Goal: Task Accomplishment & Management: Manage account settings

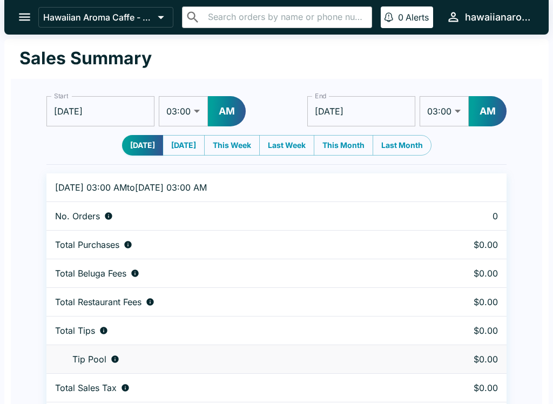
select select "03:00"
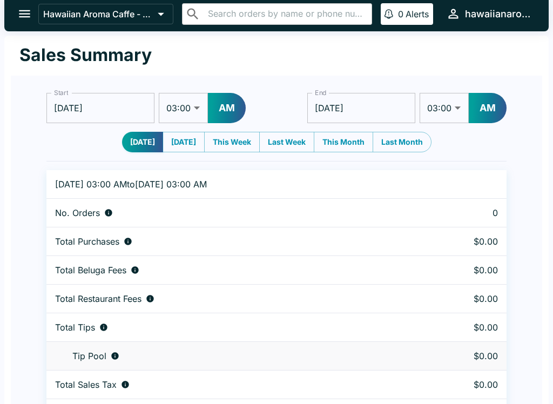
click at [32, 15] on button "open drawer" at bounding box center [25, 14] width 28 height 28
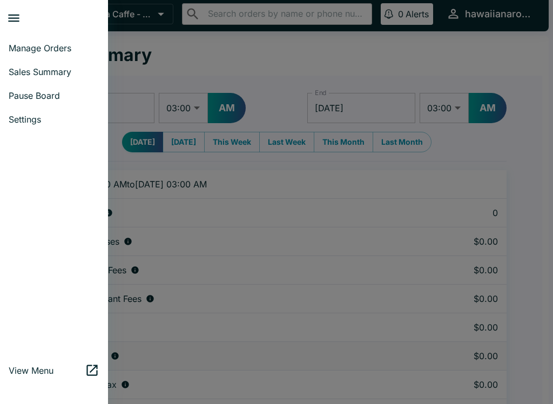
click at [38, 79] on link "Sales Summary" at bounding box center [54, 72] width 108 height 24
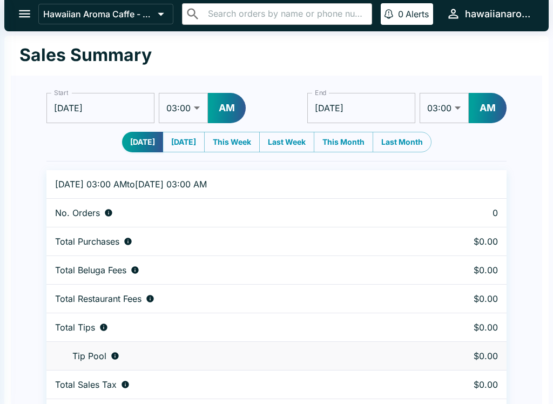
scroll to position [0, 0]
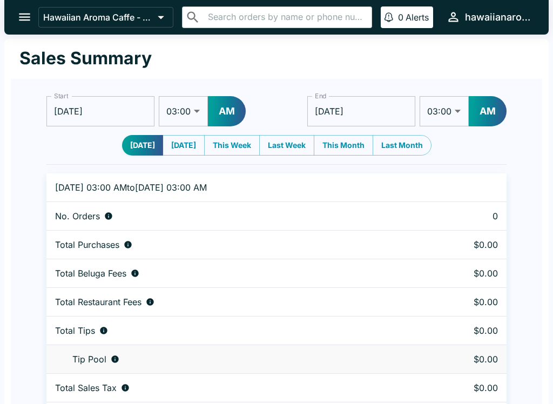
click at [32, 28] on button "open drawer" at bounding box center [25, 17] width 28 height 28
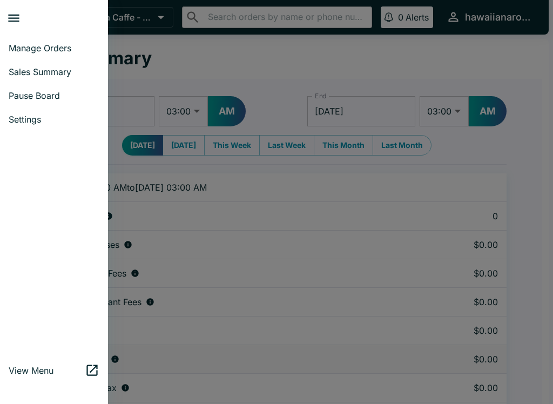
click at [33, 49] on span "Manage Orders" at bounding box center [54, 48] width 91 height 11
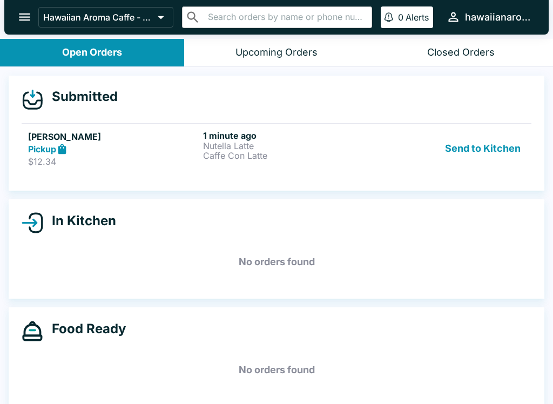
click at [213, 141] on p "Nutella Latte" at bounding box center [288, 146] width 171 height 10
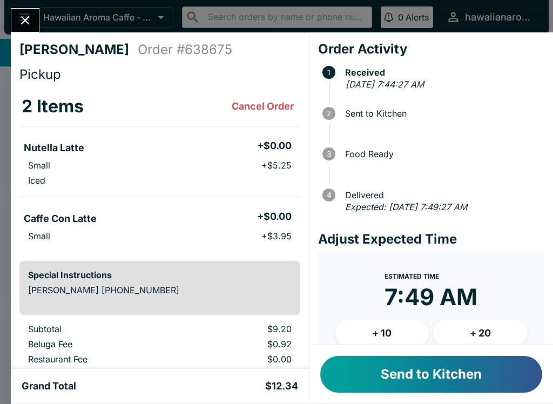
click at [388, 380] on button "Send to Kitchen" at bounding box center [431, 374] width 222 height 37
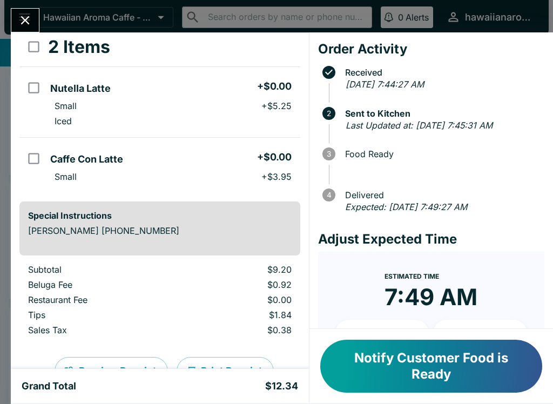
scroll to position [63, 0]
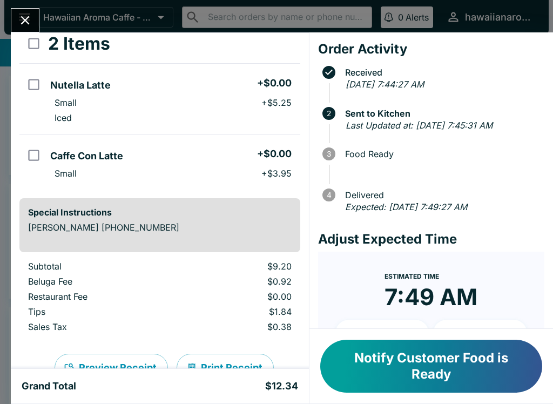
click at [426, 374] on button "Notify Customer Food is Ready" at bounding box center [431, 366] width 222 height 53
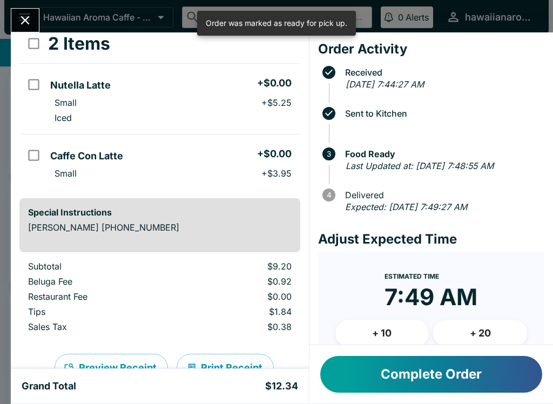
click at [23, 13] on icon "Close" at bounding box center [25, 20] width 15 height 15
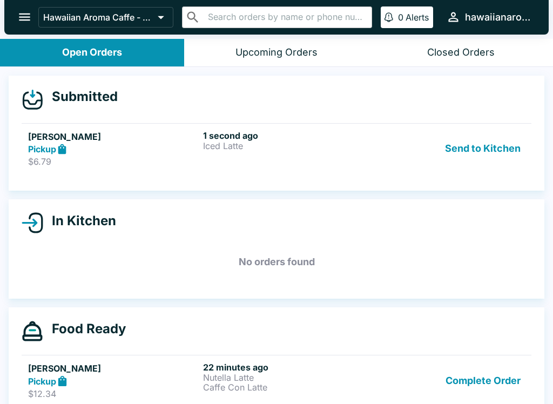
click at [235, 145] on p "Iced Latte" at bounding box center [288, 146] width 171 height 10
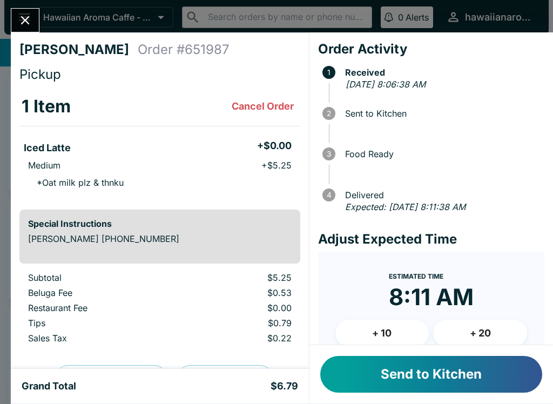
click at [420, 377] on button "Send to Kitchen" at bounding box center [431, 374] width 222 height 37
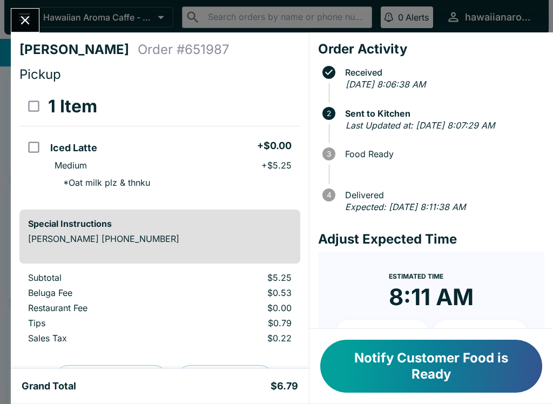
click at [382, 362] on button "Notify Customer Food is Ready" at bounding box center [431, 366] width 222 height 53
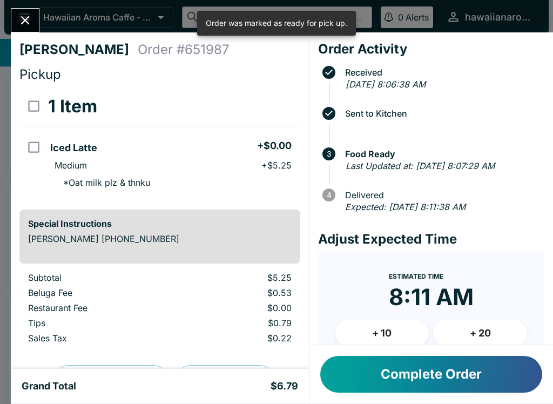
click at [28, 22] on icon "Close" at bounding box center [25, 20] width 9 height 9
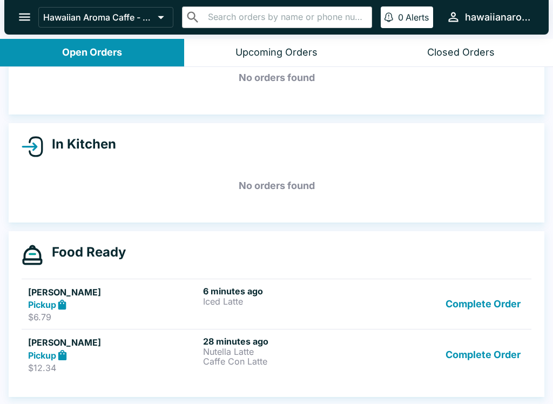
scroll to position [61, 0]
click at [476, 366] on button "Complete Order" at bounding box center [483, 354] width 84 height 37
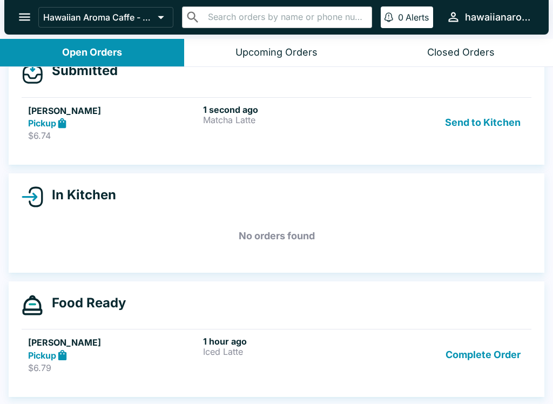
click at [326, 122] on div "Submitted [PERSON_NAME] Pickup $6.74 1 second ago Matcha Latte Send to Kitchen" at bounding box center [277, 108] width 536 height 116
click at [339, 104] on div "1 second ago Matcha Latte" at bounding box center [288, 122] width 171 height 37
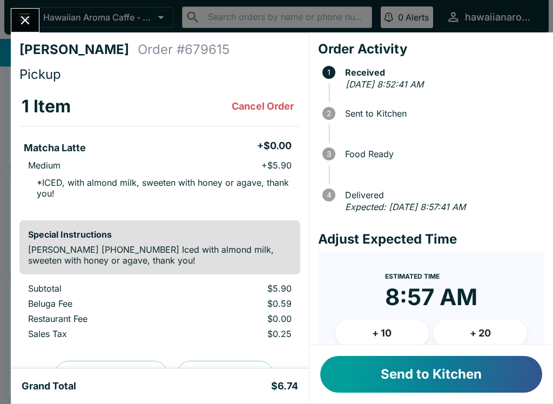
click at [392, 392] on button "Send to Kitchen" at bounding box center [431, 374] width 222 height 37
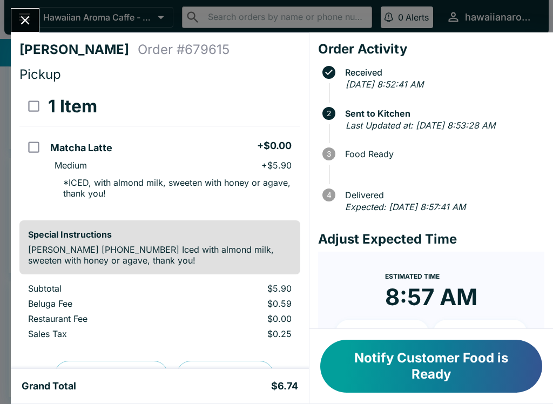
click at [422, 380] on button "Notify Customer Food is Ready" at bounding box center [431, 366] width 222 height 53
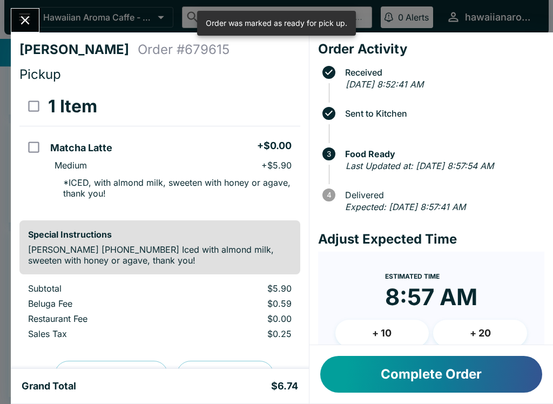
click at [29, 11] on button "Close" at bounding box center [25, 20] width 28 height 23
